Goal: Obtain resource: Download file/media

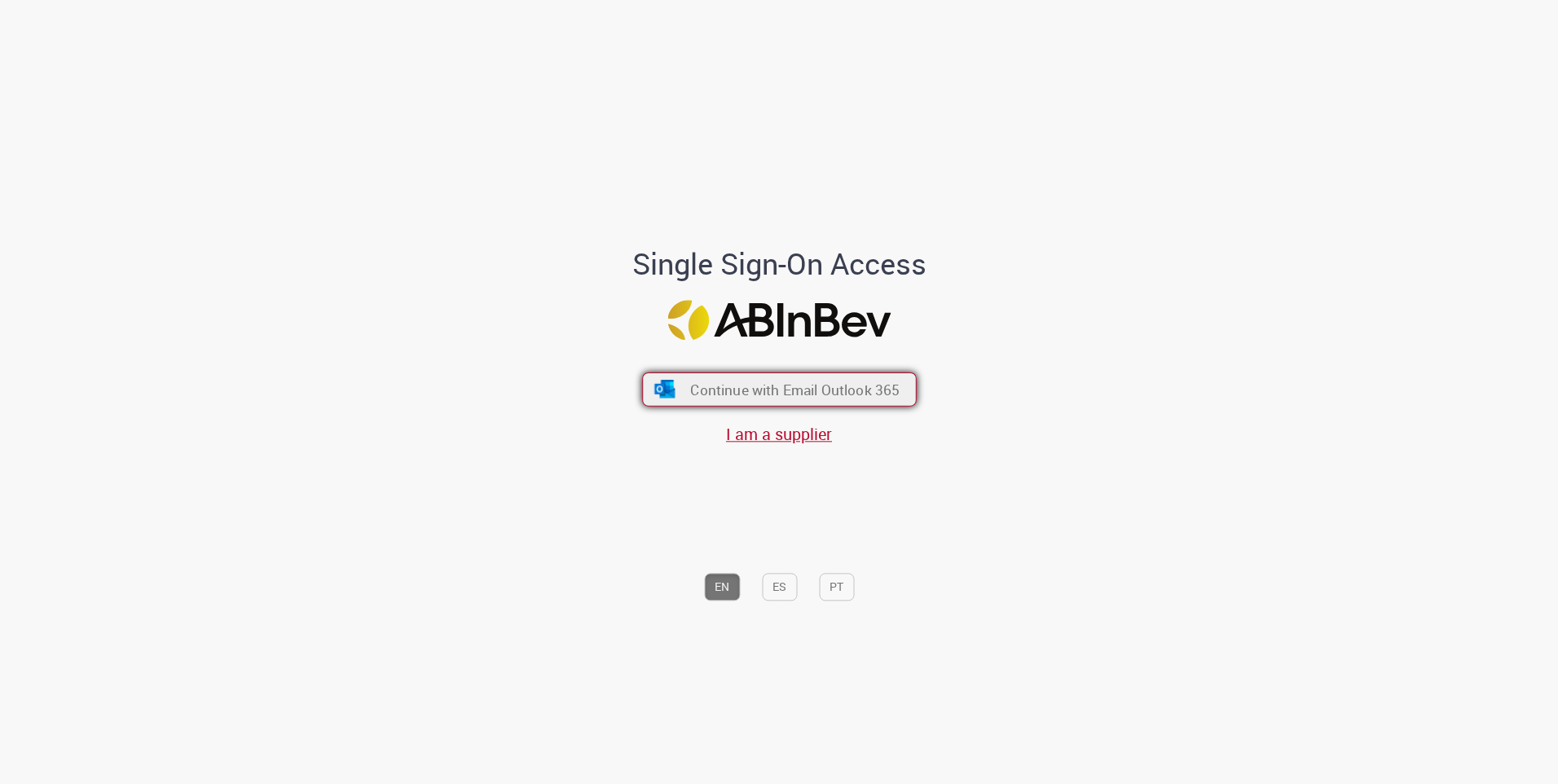
click at [767, 384] on span "Continue with Email Outlook 365" at bounding box center [794, 389] width 209 height 19
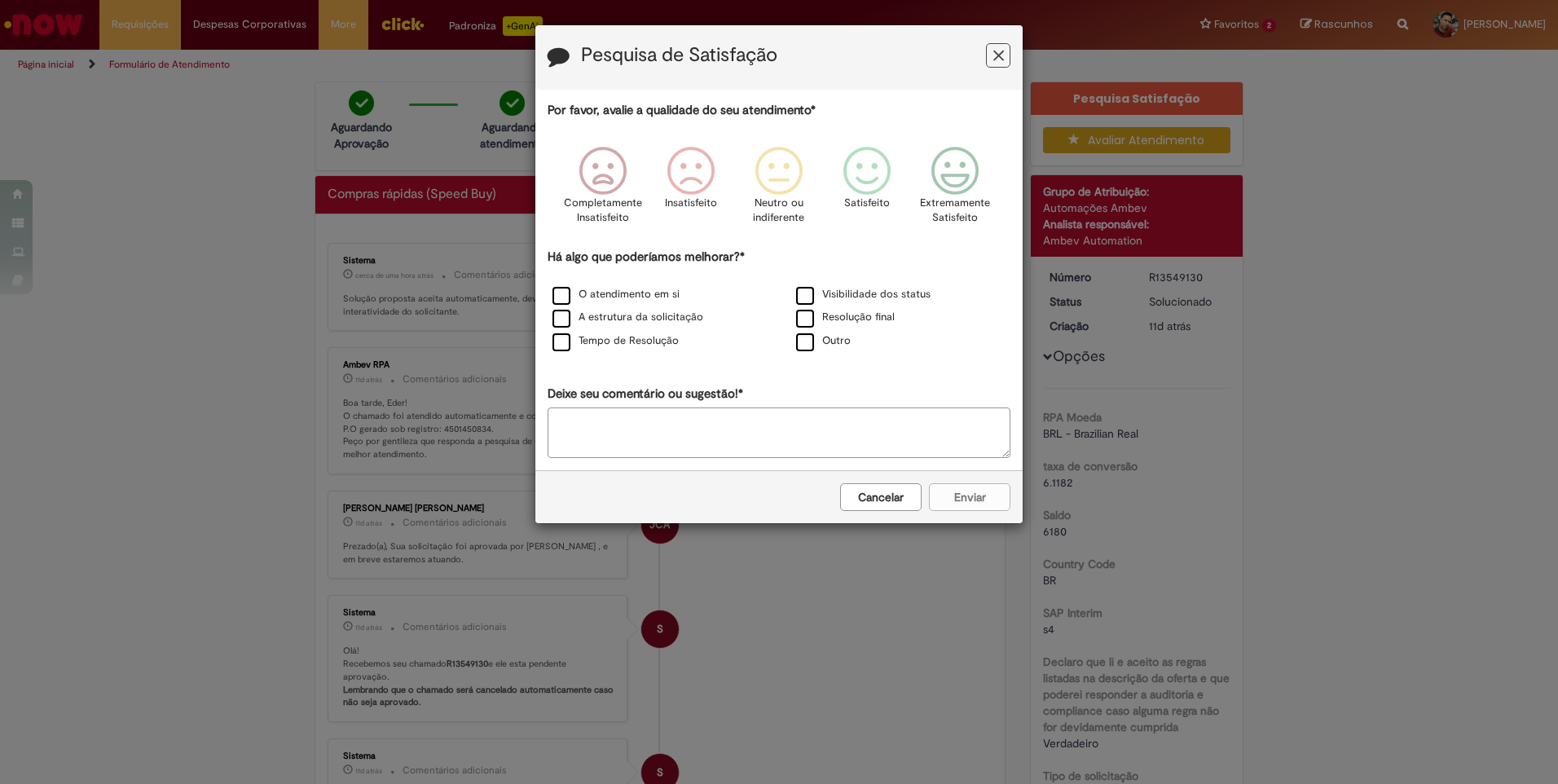
click at [890, 500] on button "Cancelar" at bounding box center [881, 497] width 81 height 28
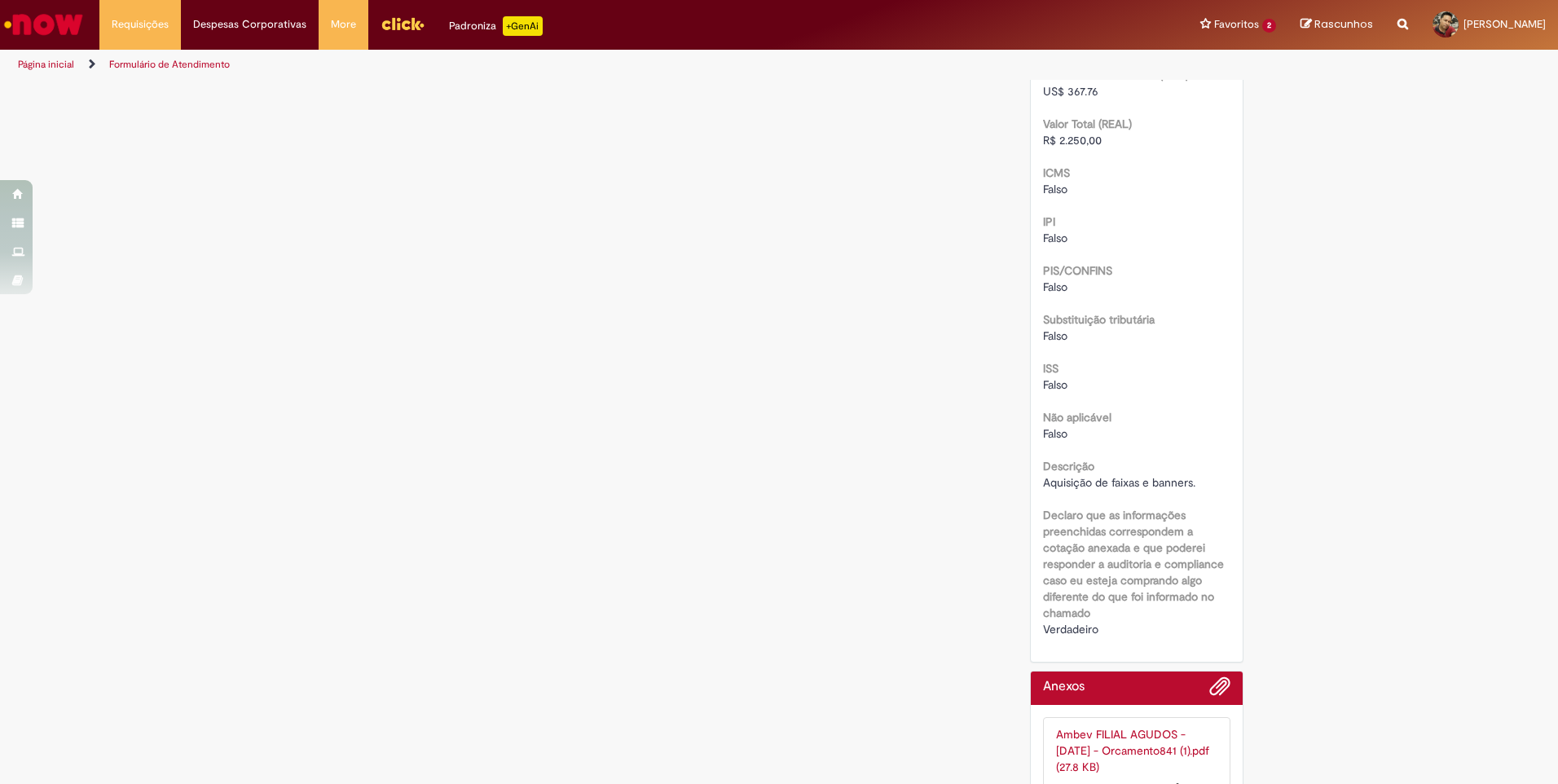
scroll to position [1840, 0]
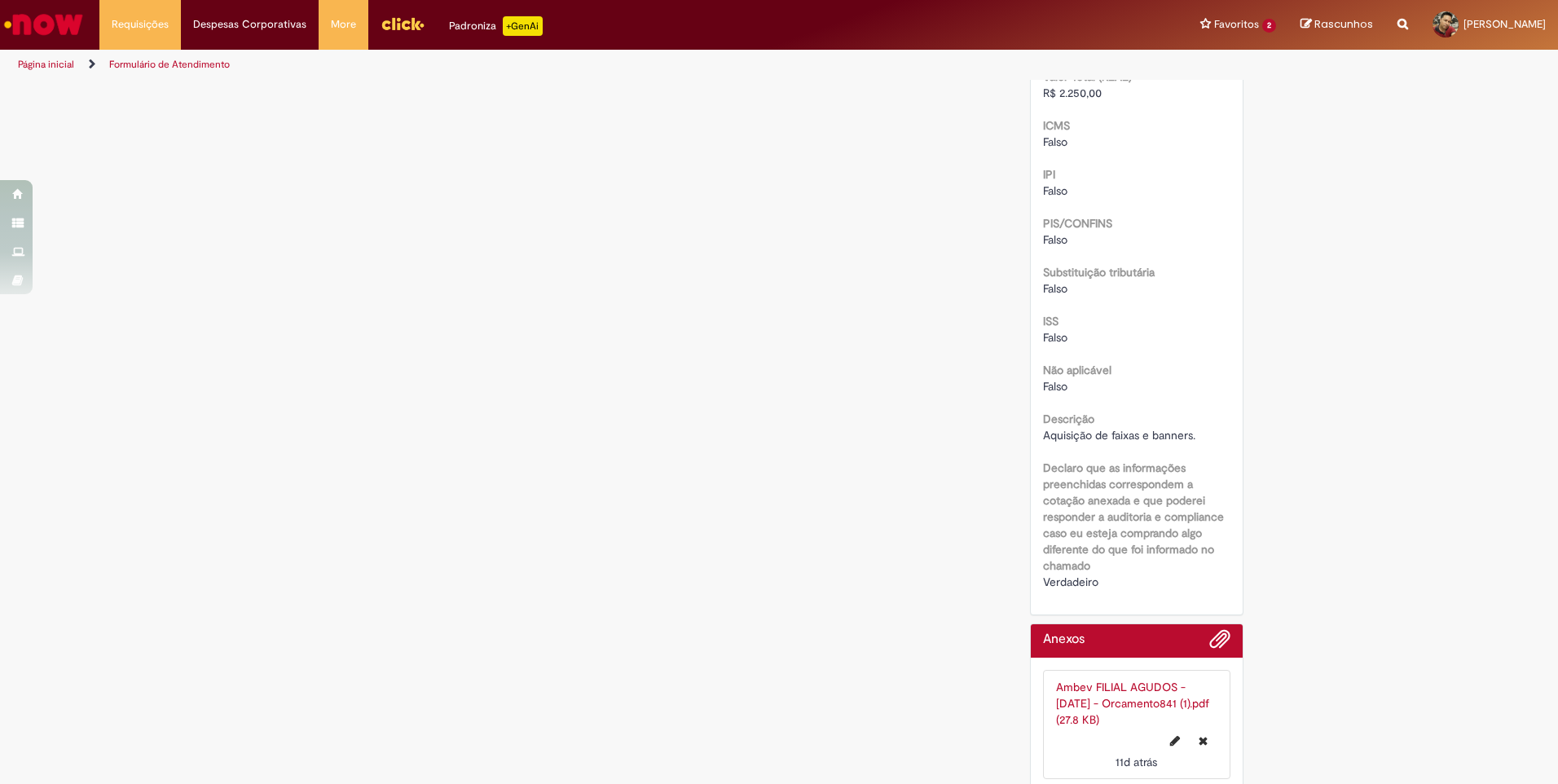
click at [1134, 682] on link "Ambev FILIAL AGUDOS - [DATE] - Orcamento841 (1).pdf (27.8 KB)" at bounding box center [1132, 704] width 153 height 47
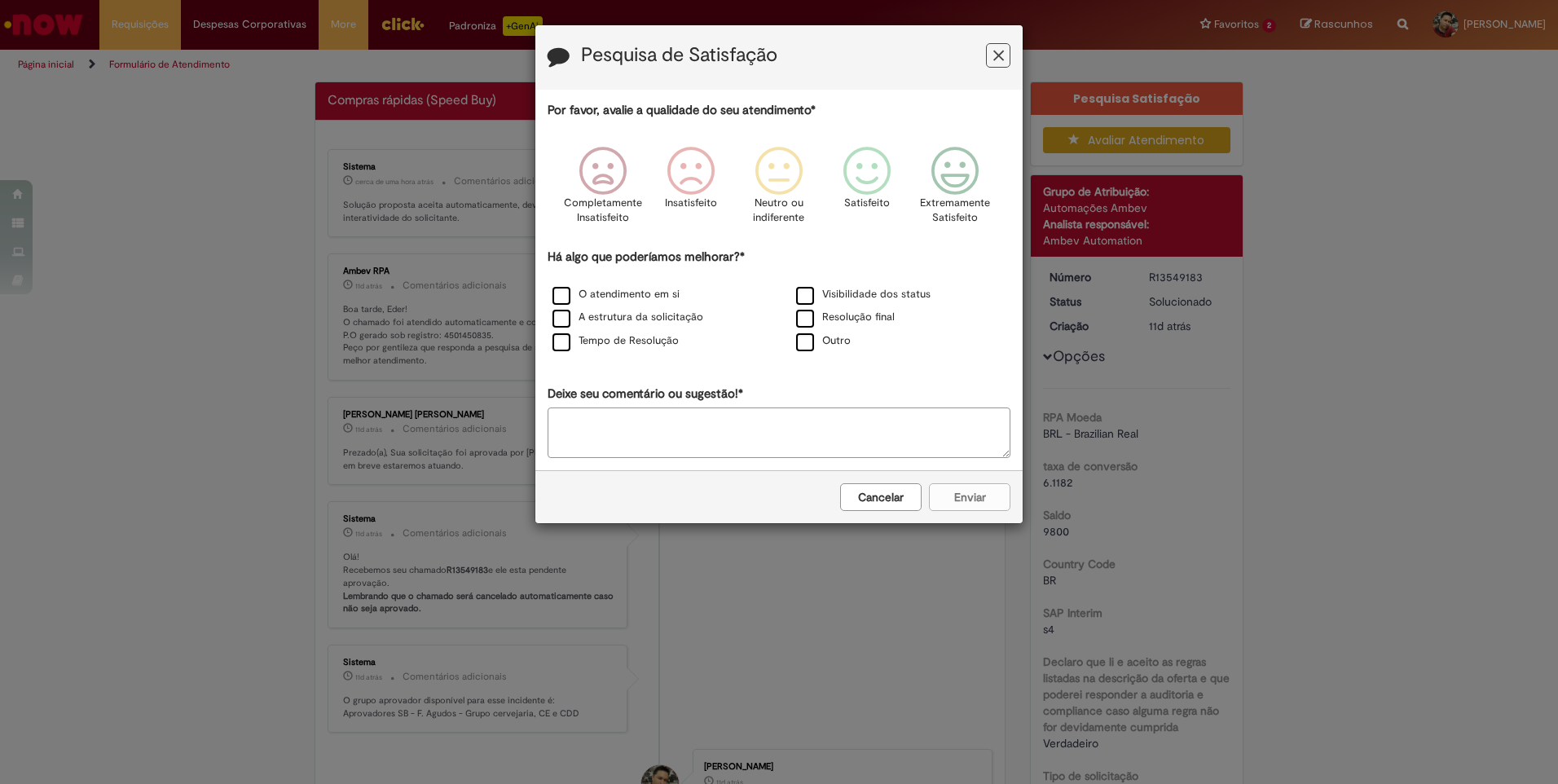
click at [1001, 72] on div "Pesquisa de Satisfação" at bounding box center [778, 58] width 487 height 64
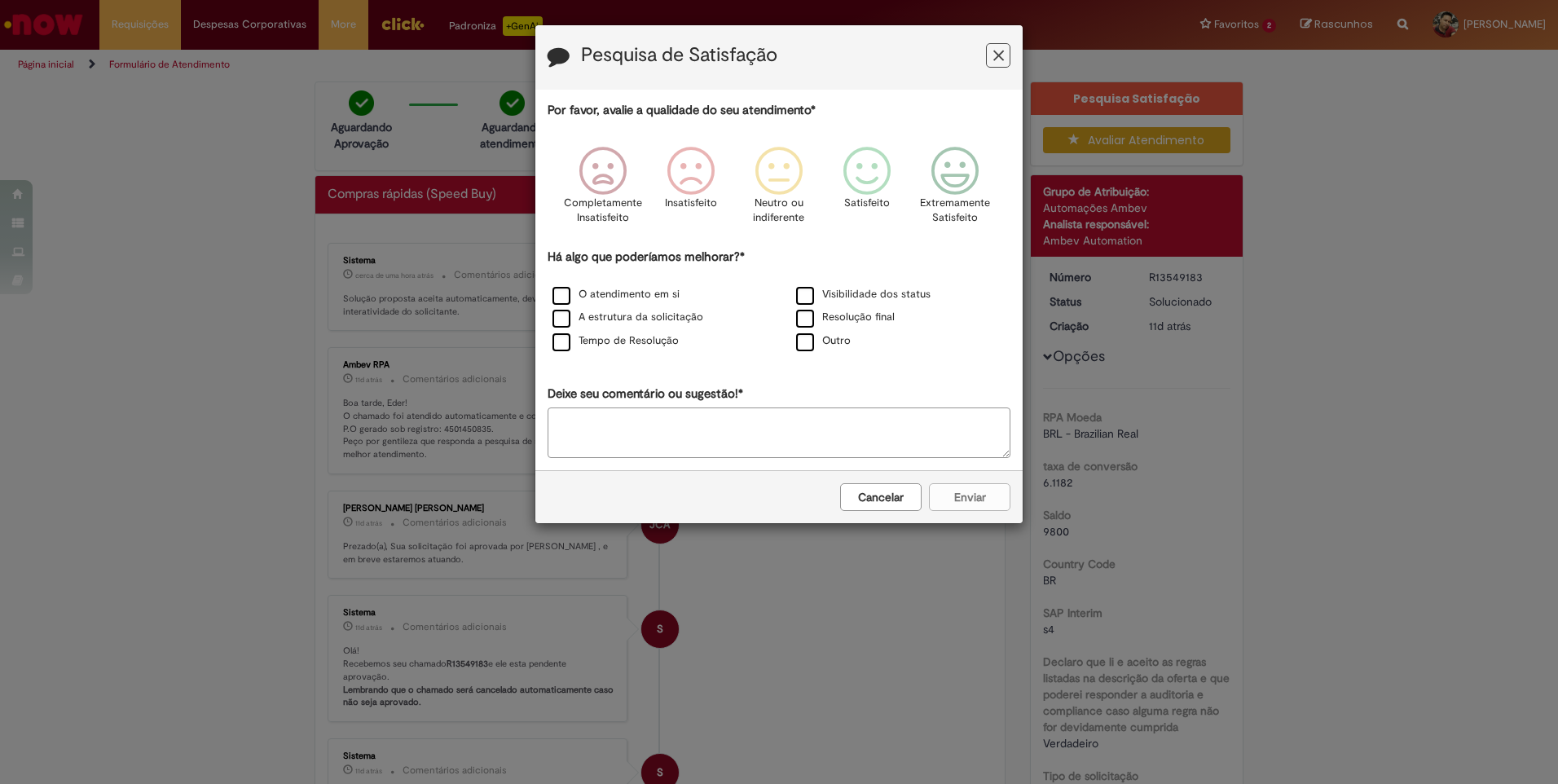
click at [1000, 54] on icon "Feedback" at bounding box center [998, 56] width 11 height 17
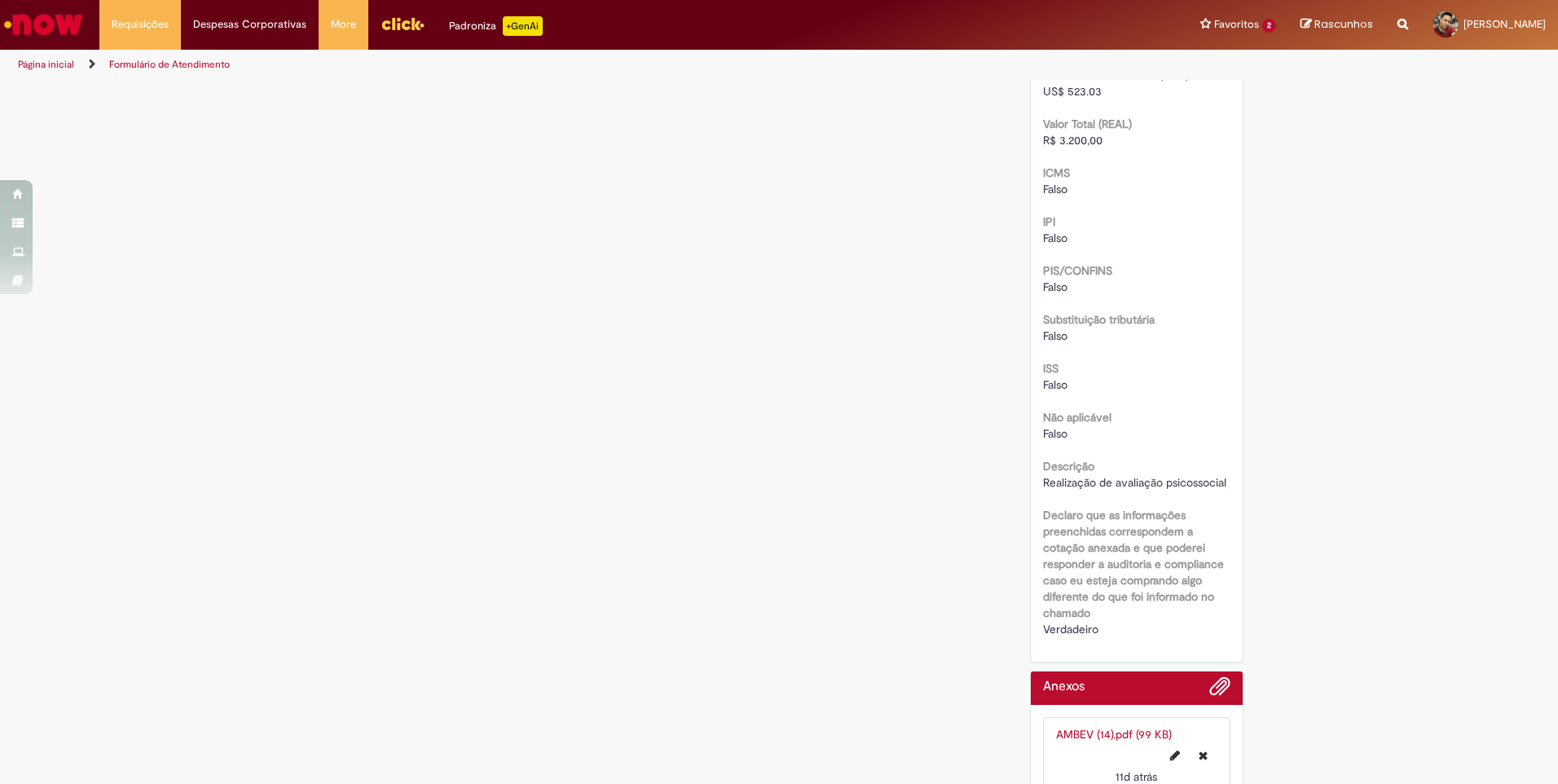
scroll to position [1807, 0]
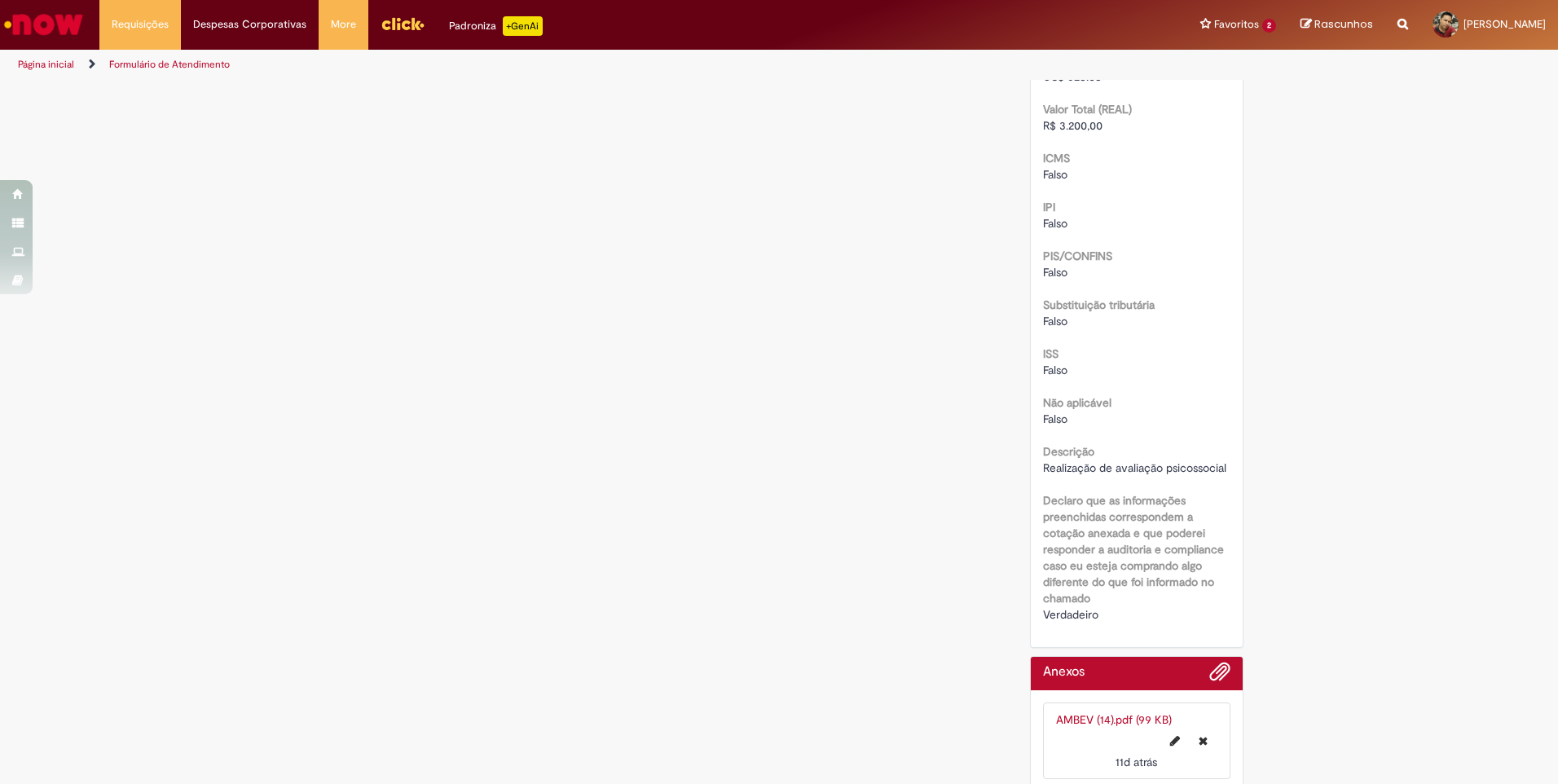
click at [1097, 712] on link "AMBEV (14).pdf (99 KB)" at bounding box center [1113, 719] width 116 height 14
